Goal: Task Accomplishment & Management: Manage account settings

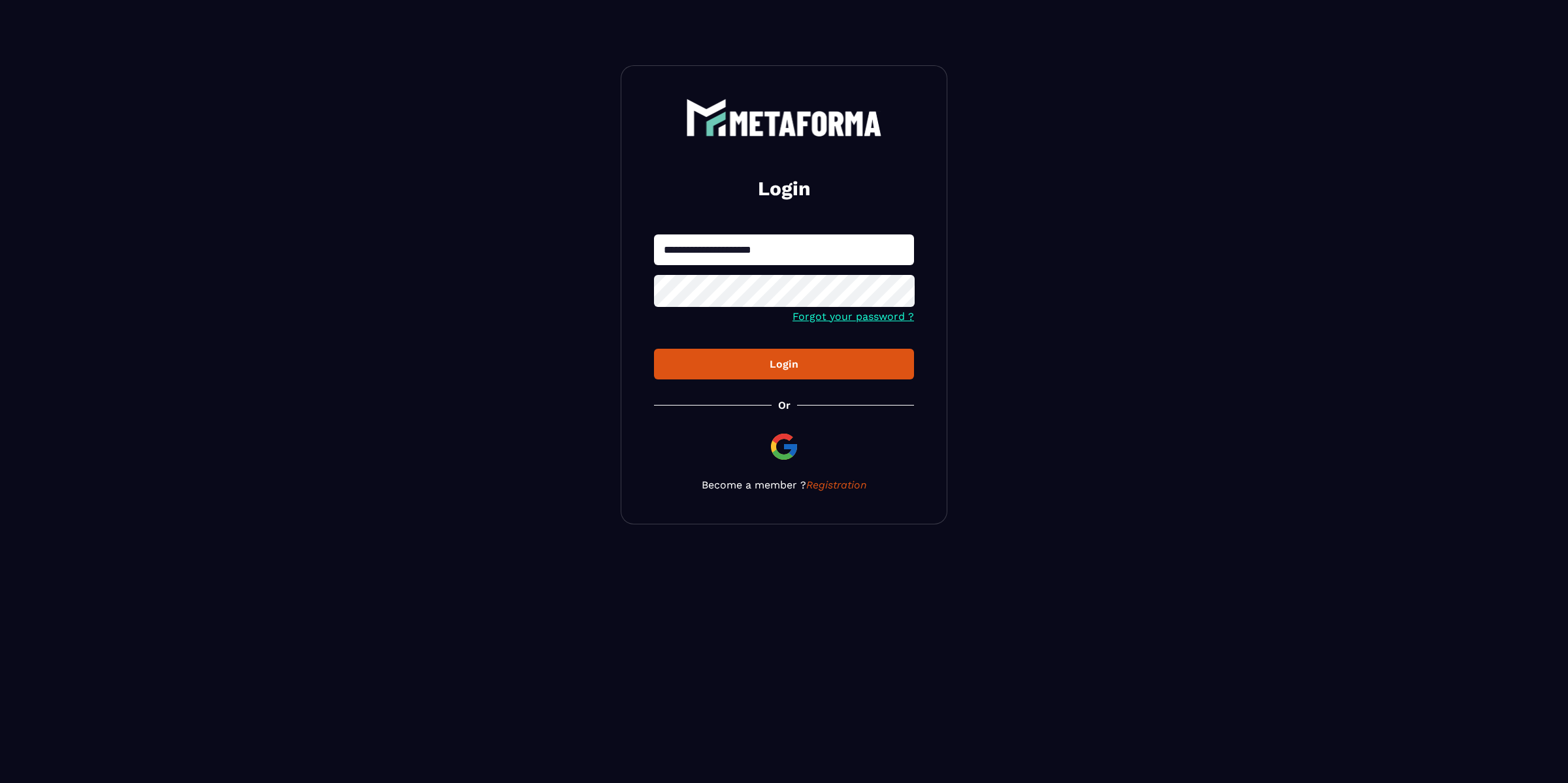
click at [821, 247] on input "**********" at bounding box center [783, 250] width 260 height 31
type input "**********"
click at [781, 364] on div "Login" at bounding box center [783, 364] width 239 height 12
